Goal: Browse casually: Explore the website without a specific task or goal

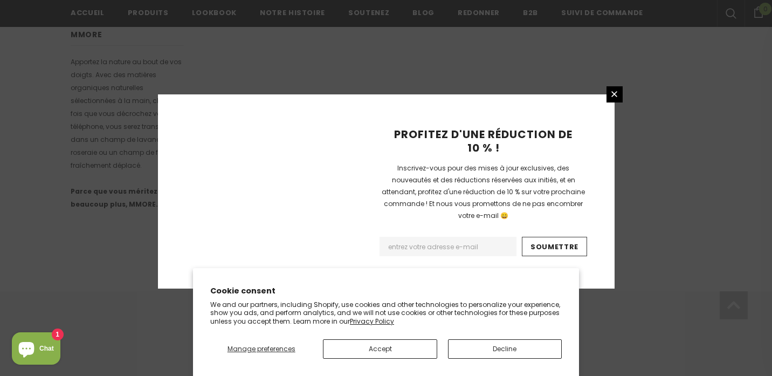
scroll to position [756, 0]
